Goal: Task Accomplishment & Management: Manage account settings

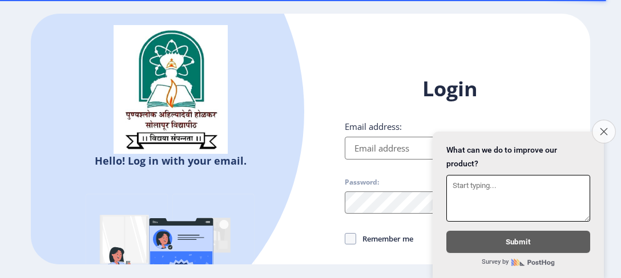
click at [606, 128] on icon "Close survey" at bounding box center [602, 131] width 7 height 7
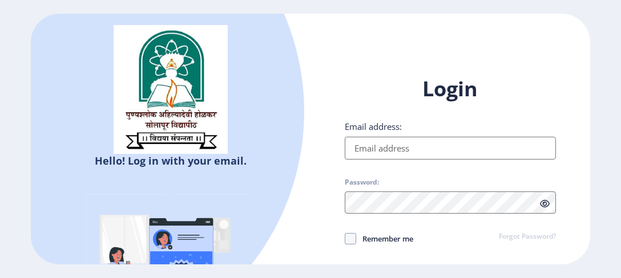
click at [173, 242] on img at bounding box center [171, 272] width 200 height 200
click at [165, 100] on img at bounding box center [170, 89] width 114 height 129
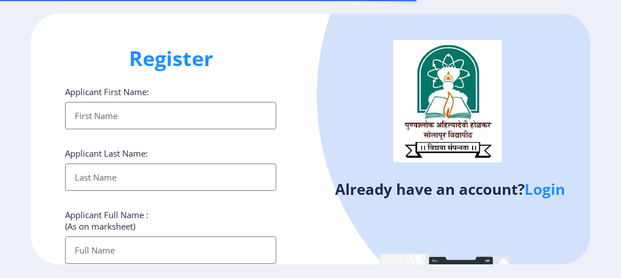
select select
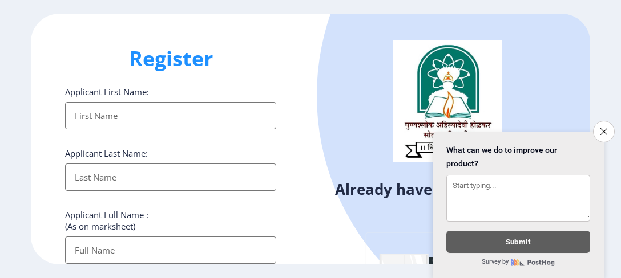
click at [135, 119] on input "Applicant First Name:" at bounding box center [170, 115] width 211 height 27
type input "DADASAHEB"
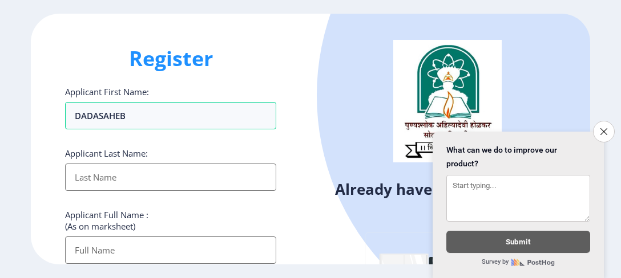
click at [169, 180] on input "Applicant First Name:" at bounding box center [170, 177] width 211 height 27
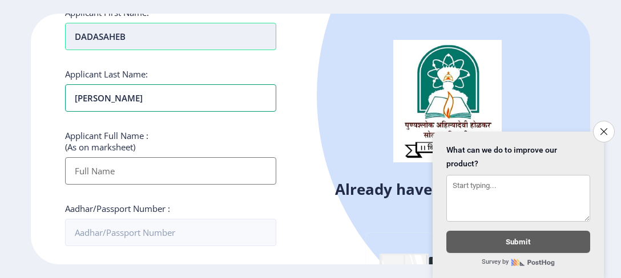
scroll to position [171, 0]
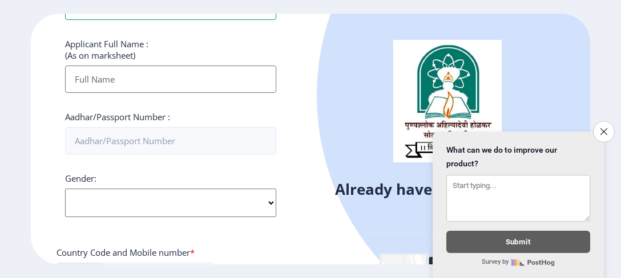
type input "[PERSON_NAME]"
click at [133, 80] on input "Applicant First Name:" at bounding box center [170, 79] width 211 height 27
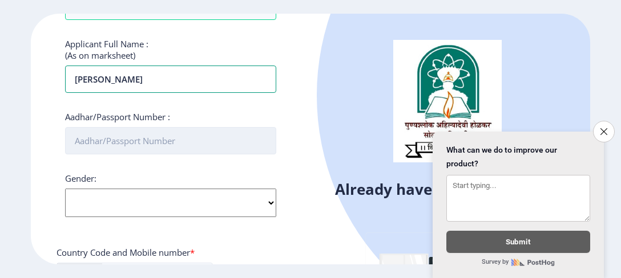
type input "[PERSON_NAME]"
click at [167, 143] on input "Aadhar/Passport Number :" at bounding box center [170, 140] width 211 height 27
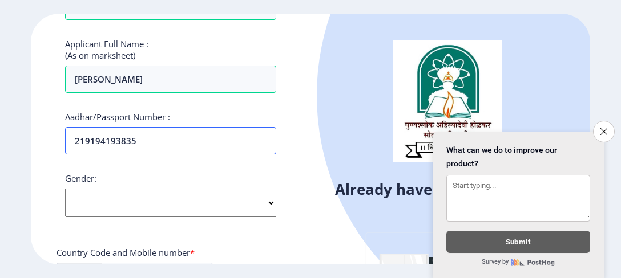
type input "219194193835"
click at [271, 204] on select "Select Gender [DEMOGRAPHIC_DATA] [DEMOGRAPHIC_DATA] Other" at bounding box center [170, 203] width 211 height 29
select select "[DEMOGRAPHIC_DATA]"
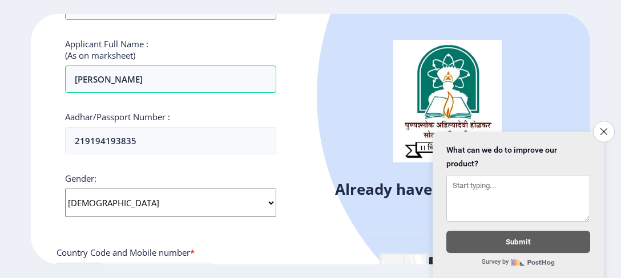
click at [65, 189] on select "Select Gender [DEMOGRAPHIC_DATA] [DEMOGRAPHIC_DATA] Other" at bounding box center [170, 203] width 211 height 29
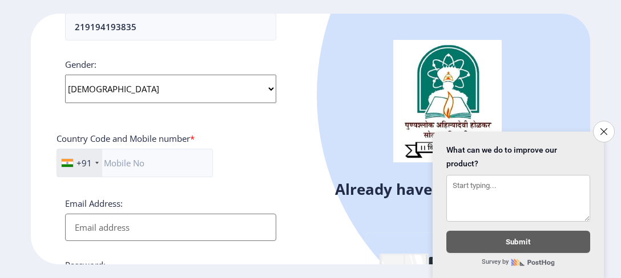
scroll to position [399, 0]
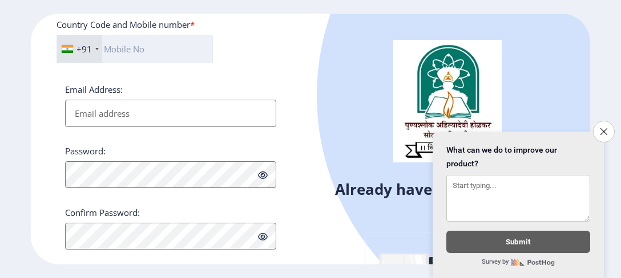
click at [137, 48] on input "text" at bounding box center [134, 49] width 156 height 29
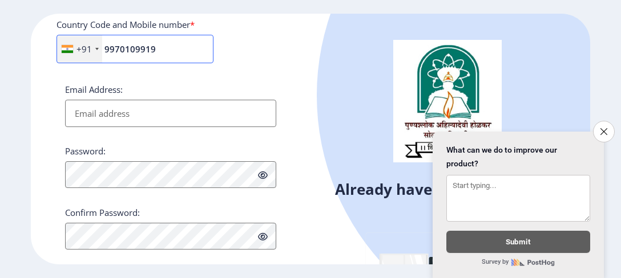
type input "9970109919"
click at [151, 113] on input "Email Address:" at bounding box center [170, 113] width 211 height 27
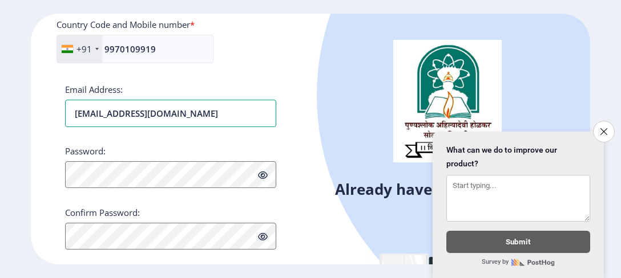
type input "[EMAIL_ADDRESS][DOMAIN_NAME]"
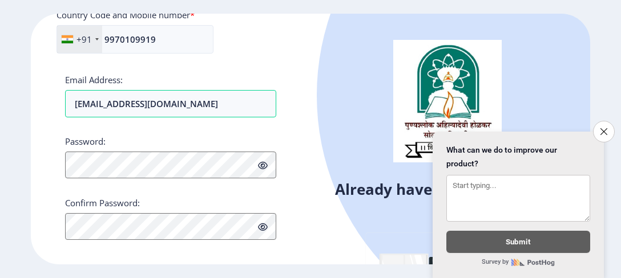
scroll to position [419, 0]
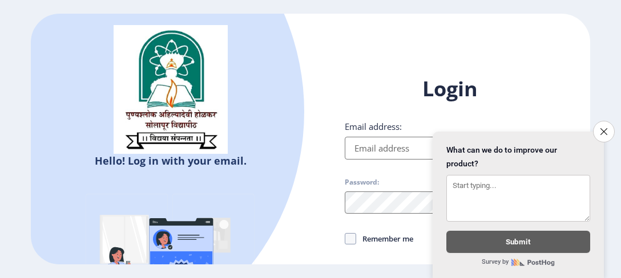
click at [601, 128] on icon "Close survey" at bounding box center [603, 131] width 7 height 7
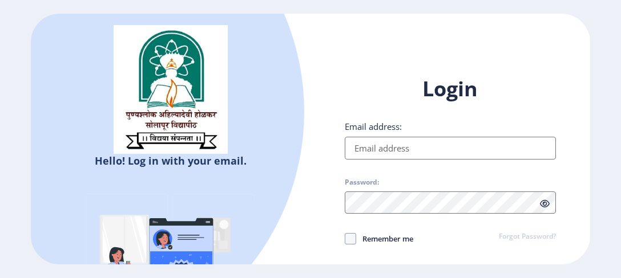
click at [415, 153] on input "Email address:" at bounding box center [449, 148] width 211 height 23
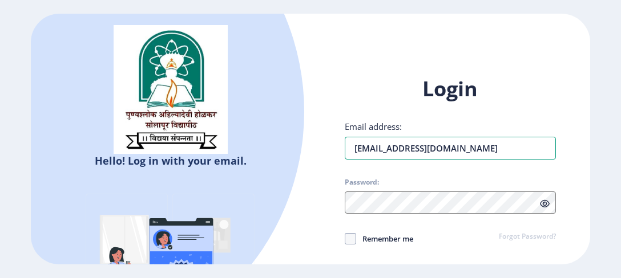
type input "[EMAIL_ADDRESS][DOMAIN_NAME]"
click at [566, 164] on div "Login Email address: dadampsc01@gmail.com Password: Remember me Forgot Password…" at bounding box center [449, 193] width 279 height 270
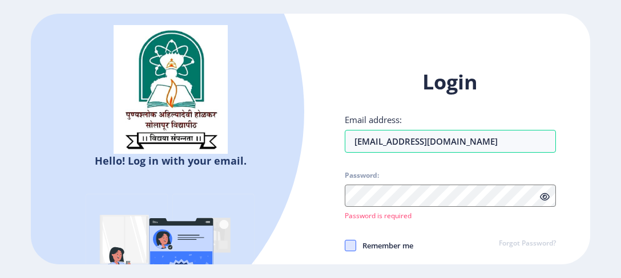
click at [351, 241] on span at bounding box center [349, 245] width 11 height 11
click at [345, 246] on input "Remember me" at bounding box center [344, 246] width 1 height 1
checkbox input "true"
click at [511, 244] on link "Forgot Password?" at bounding box center [526, 244] width 57 height 10
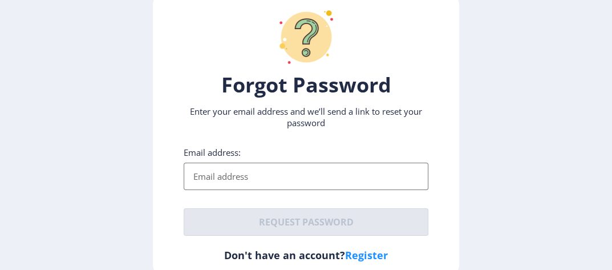
scroll to position [18, 0]
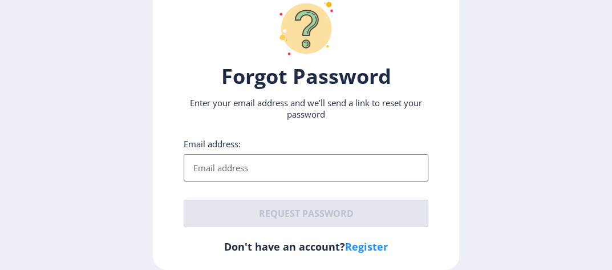
click at [246, 168] on input "Email address:" at bounding box center [306, 167] width 245 height 27
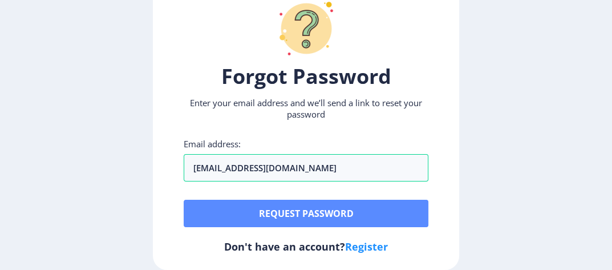
type input "[EMAIL_ADDRESS][DOMAIN_NAME]"
click at [296, 216] on button "Request password" at bounding box center [306, 213] width 245 height 27
